Goal: Transaction & Acquisition: Obtain resource

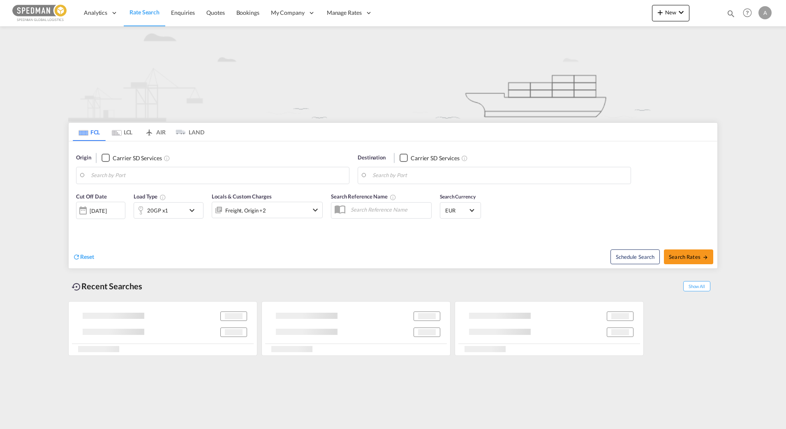
type input "[GEOGRAPHIC_DATA], [GEOGRAPHIC_DATA]"
type input "Jeddah, SAJED"
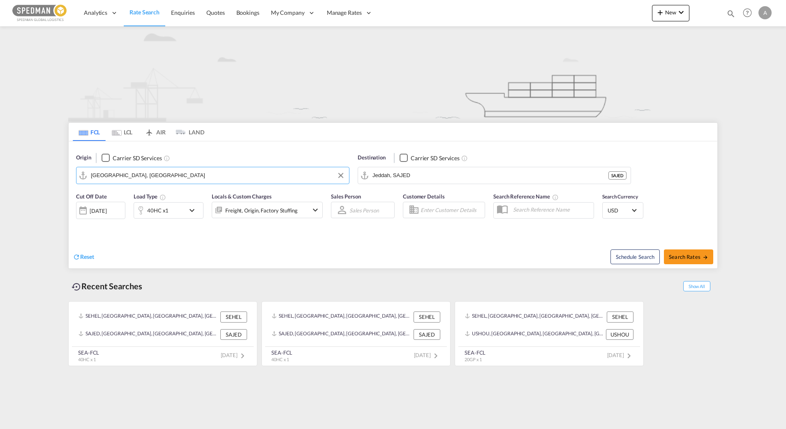
click at [183, 178] on input "[GEOGRAPHIC_DATA], [GEOGRAPHIC_DATA]" at bounding box center [218, 175] width 254 height 12
click at [171, 199] on div "Sodertalje Sweden SESOE" at bounding box center [154, 198] width 156 height 25
type input "Sodertalje, SESOE"
click at [626, 177] on md-icon "Clear Input" at bounding box center [622, 175] width 9 height 9
click at [401, 176] on body "Analytics Reports Dashboard Rate Search Enquiries Quotes Bookings" at bounding box center [393, 214] width 786 height 429
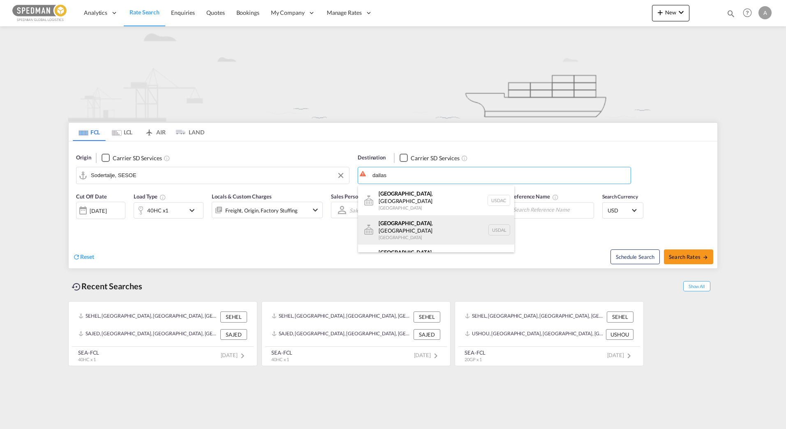
click at [415, 216] on div "[GEOGRAPHIC_DATA] , [GEOGRAPHIC_DATA] [GEOGRAPHIC_DATA] USDAL" at bounding box center [436, 230] width 156 height 30
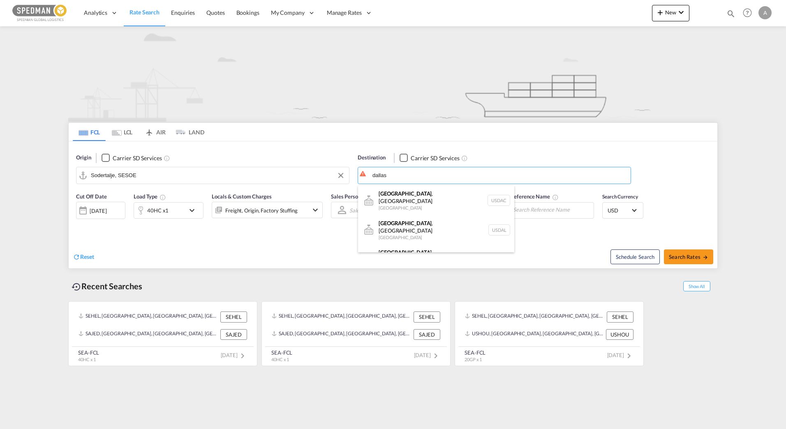
type input "[GEOGRAPHIC_DATA], [GEOGRAPHIC_DATA], USDAL"
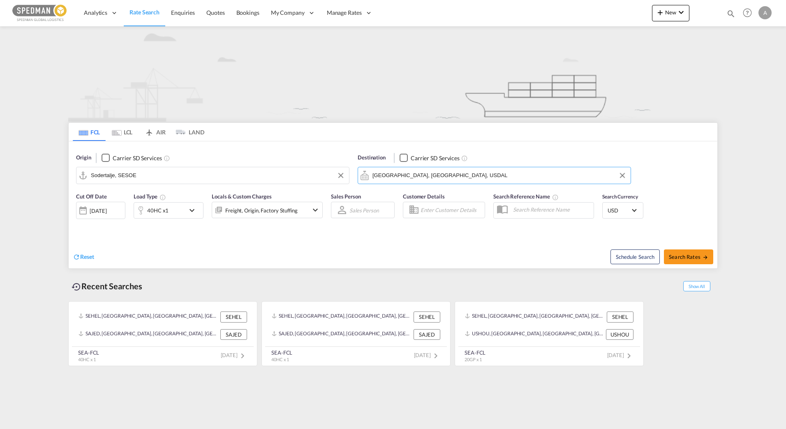
click at [280, 251] on div "Reset" at bounding box center [234, 250] width 322 height 23
click at [340, 242] on div "Reset" at bounding box center [234, 250] width 322 height 23
click at [238, 210] on div "Freight, Origin, Factory Stuffing" at bounding box center [261, 211] width 72 height 12
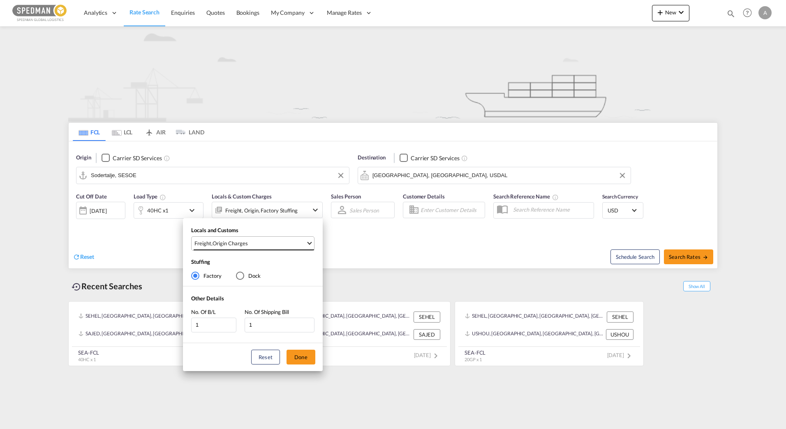
click at [248, 238] on md-select-value "Freight , Origin Charges" at bounding box center [254, 244] width 120 height 14
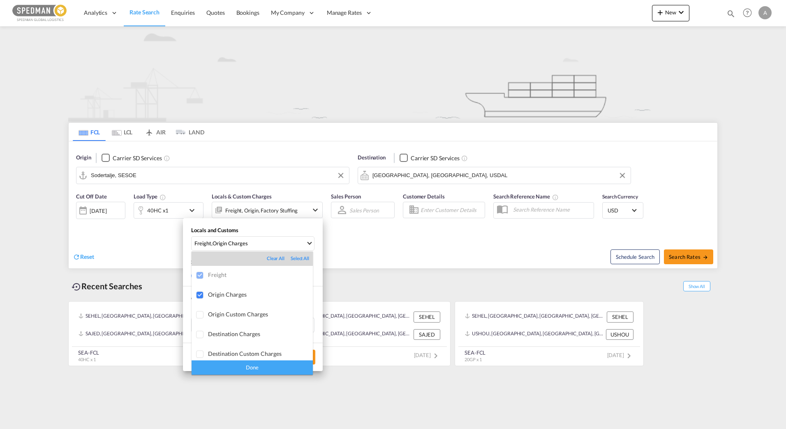
click at [415, 254] on md-backdrop at bounding box center [393, 214] width 786 height 429
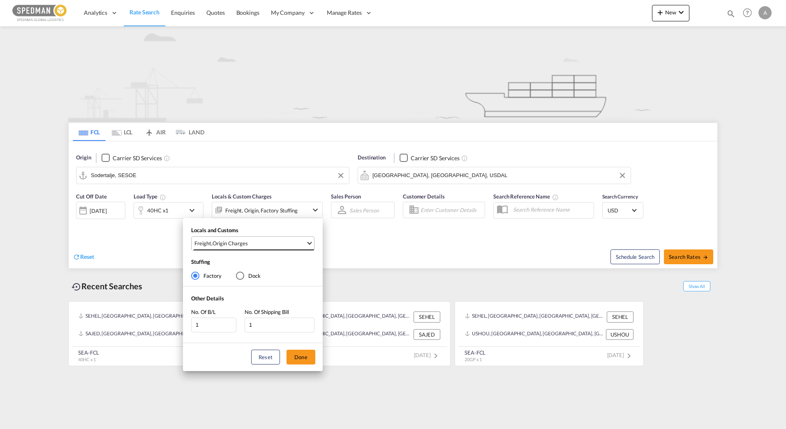
click at [262, 247] on span "Freight , Origin Charges" at bounding box center [250, 243] width 111 height 7
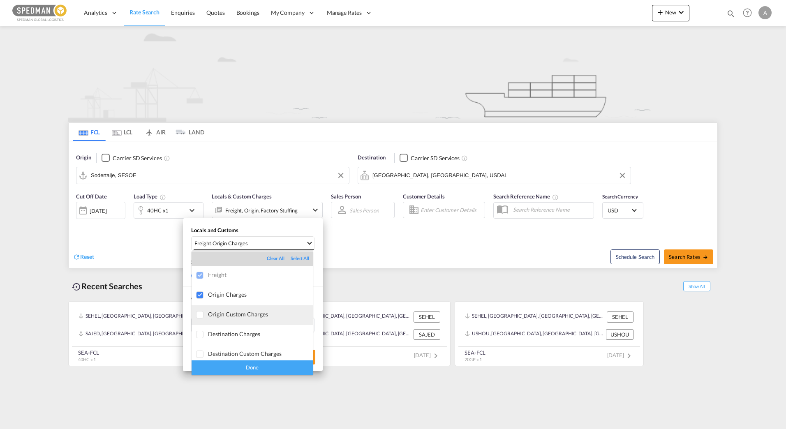
scroll to position [4, 0]
click at [260, 365] on div "Done" at bounding box center [252, 368] width 121 height 14
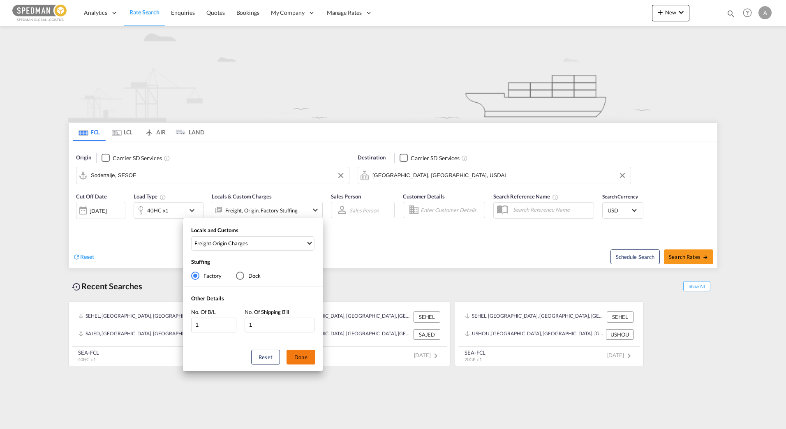
click at [303, 357] on button "Done" at bounding box center [301, 357] width 29 height 15
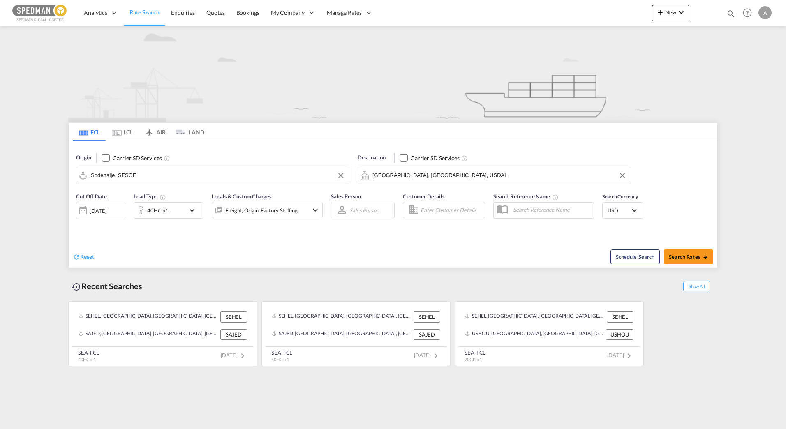
click at [448, 231] on div "Cut Off Date [DATE] [DATE] Load Type 40HC x1 Locals & Custom Charges Freight, O…" at bounding box center [393, 210] width 649 height 44
click at [394, 244] on div "Reset" at bounding box center [234, 250] width 322 height 23
click at [405, 240] on div "Schedule Search Search Rates" at bounding box center [556, 253] width 322 height 32
click at [687, 251] on button "Search Rates" at bounding box center [688, 257] width 49 height 15
type input "SESOE to USDAL / [DATE]"
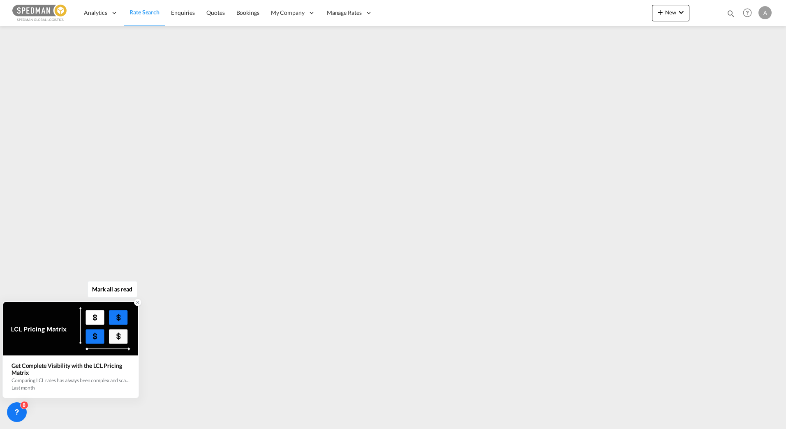
click at [138, 305] on icon at bounding box center [138, 303] width 6 height 6
